Goal: Information Seeking & Learning: Learn about a topic

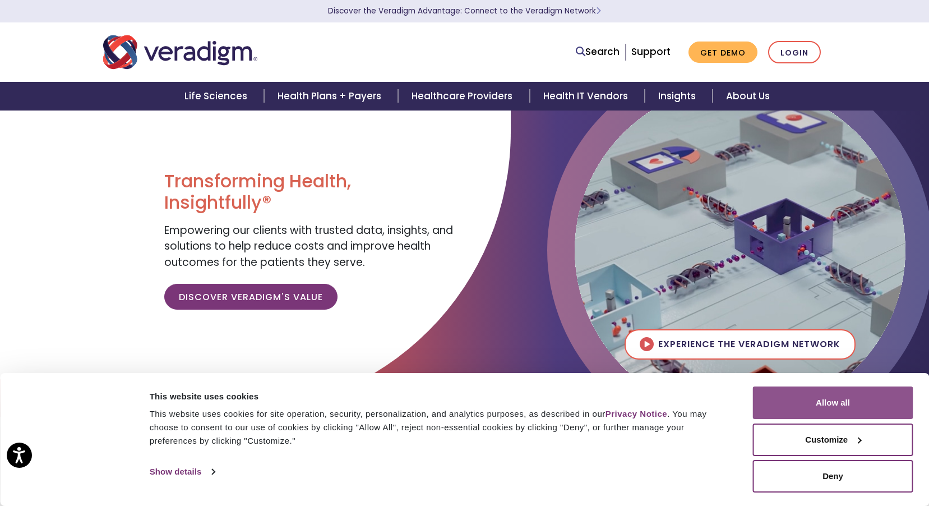
click at [816, 399] on button "Allow all" at bounding box center [833, 402] width 160 height 33
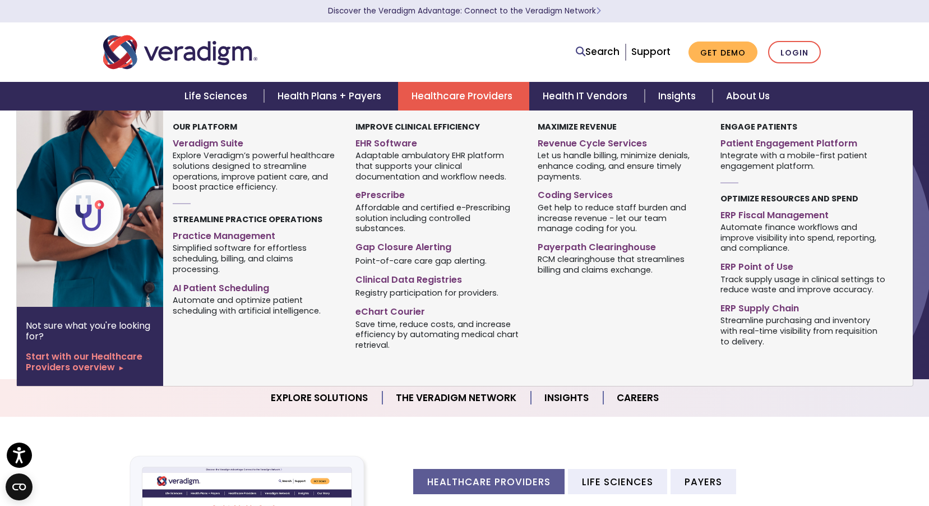
click at [472, 99] on link "Healthcare Providers" at bounding box center [463, 96] width 131 height 29
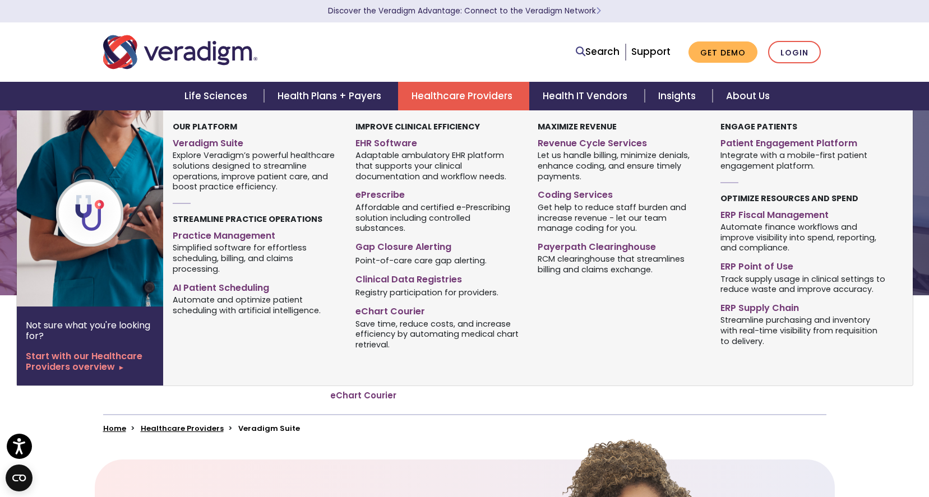
click at [454, 96] on link "Healthcare Providers" at bounding box center [463, 96] width 131 height 29
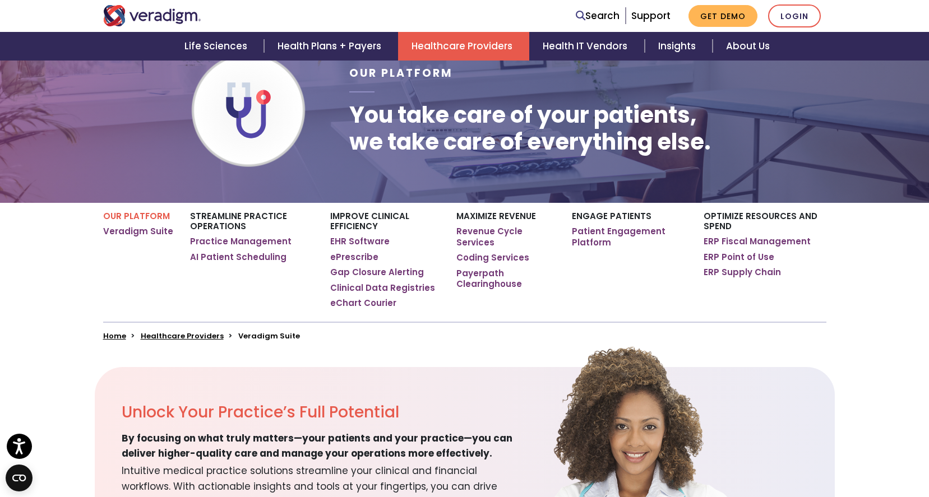
scroll to position [112, 0]
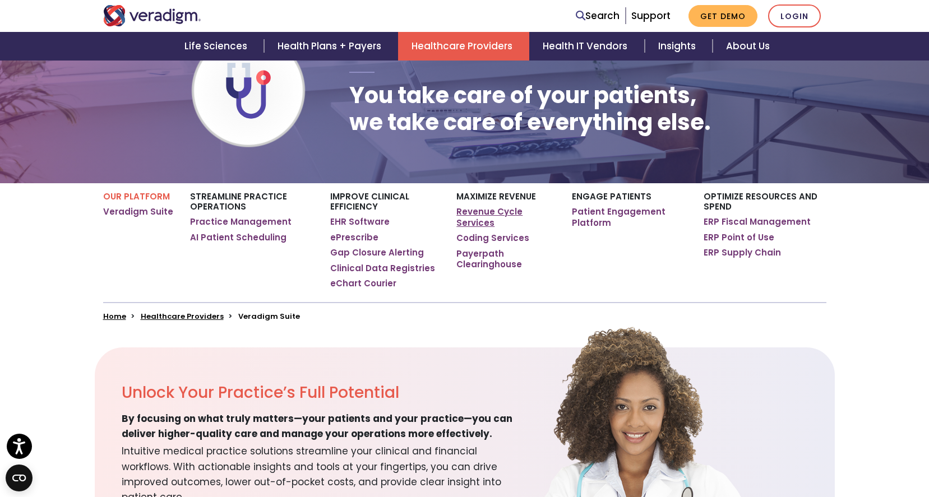
click at [480, 227] on link "Revenue Cycle Services" at bounding box center [505, 217] width 98 height 22
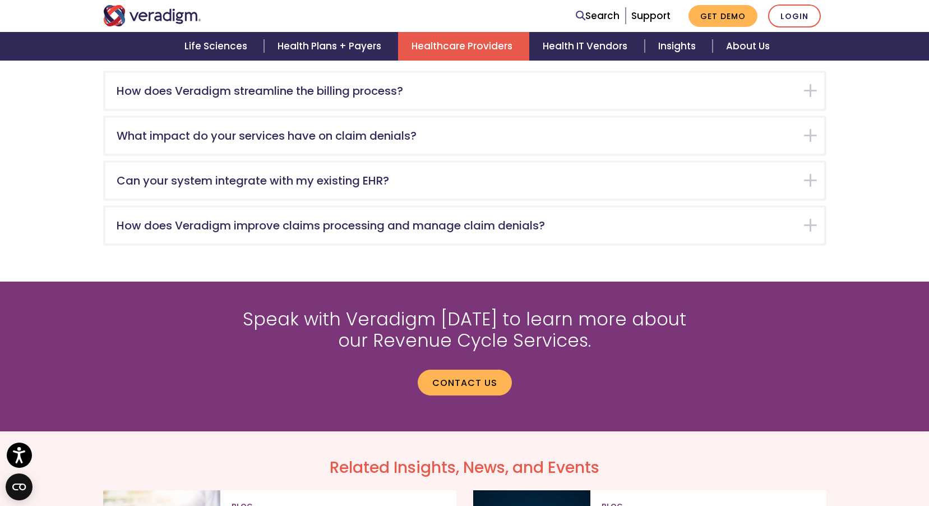
scroll to position [2187, 0]
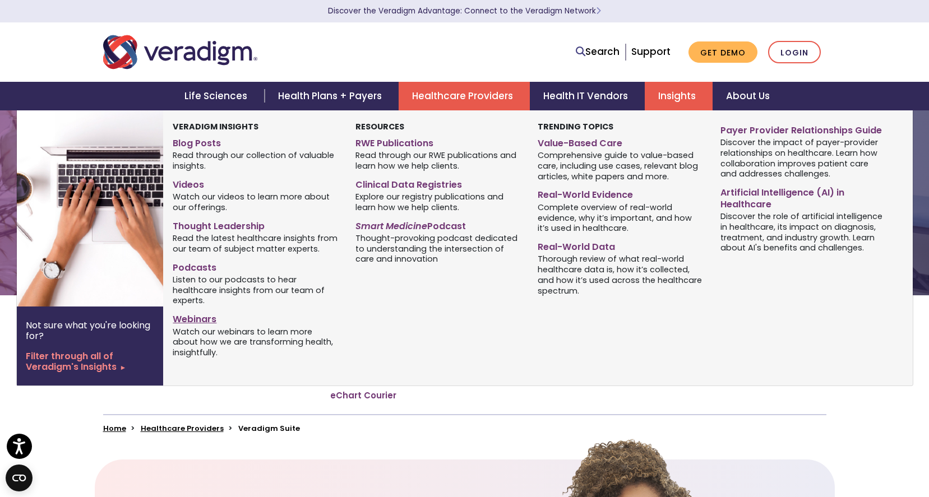
click at [212, 319] on link "Webinars" at bounding box center [255, 318] width 165 height 16
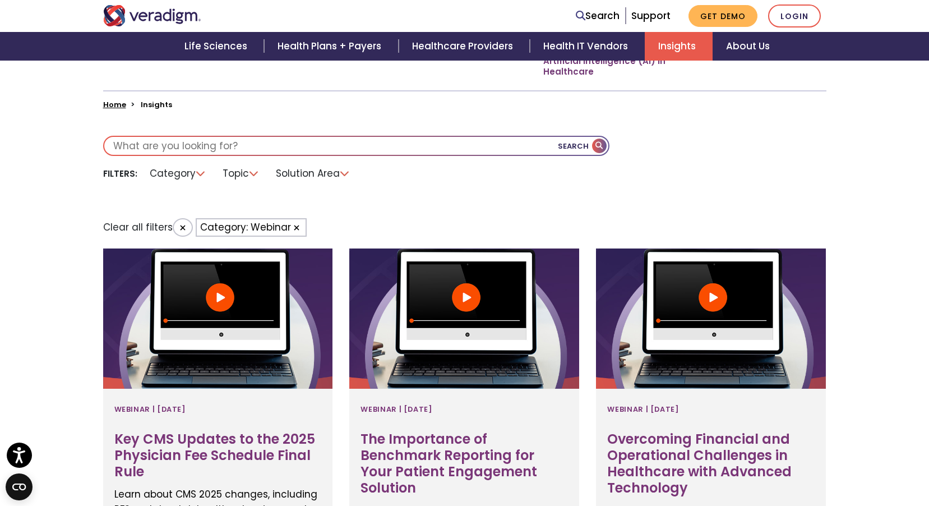
scroll to position [224, 0]
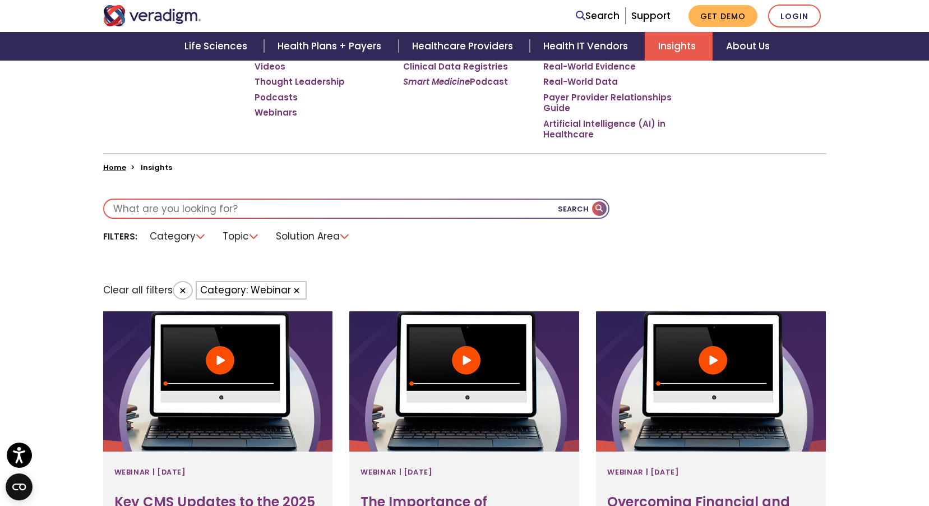
click at [253, 236] on li "Topic" at bounding box center [241, 236] width 50 height 17
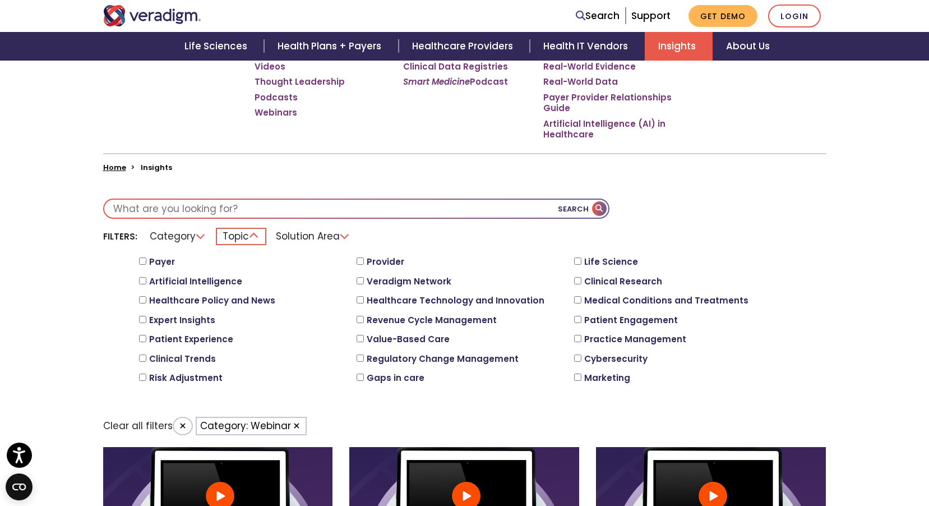
click at [360, 322] on input "Revenue Cycle Management" at bounding box center [360, 319] width 7 height 7
checkbox input "true"
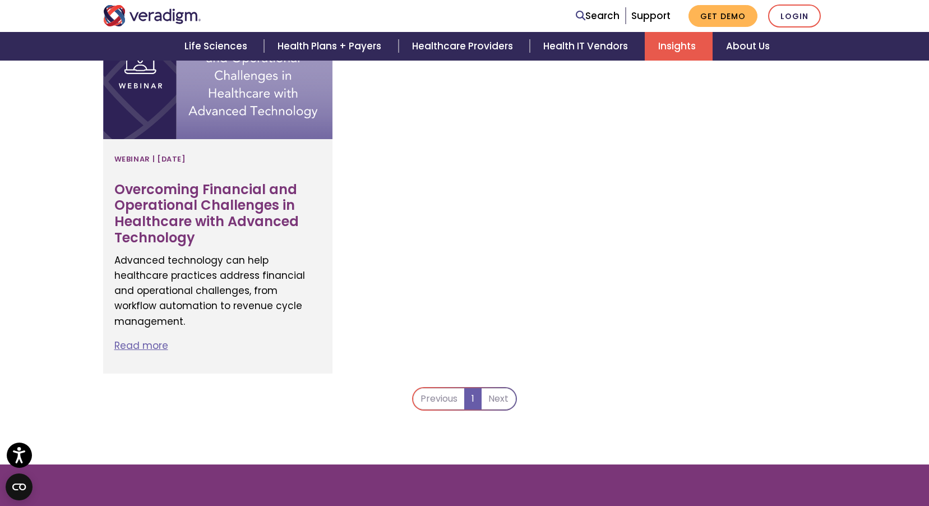
scroll to position [673, 0]
